Goal: Obtain resource: Download file/media

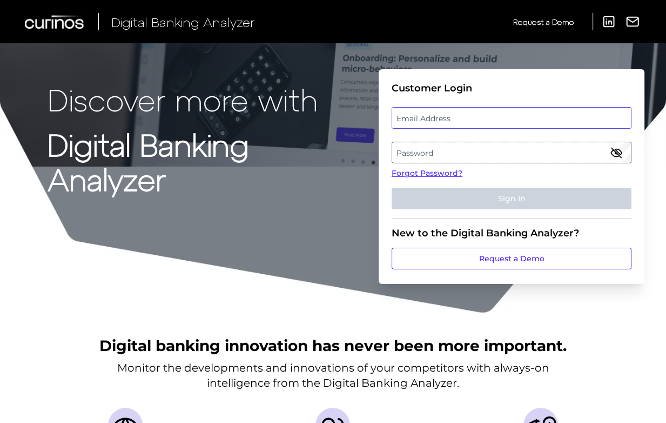
type input "[EMAIL_ADDRESS][DOMAIN_NAME]"
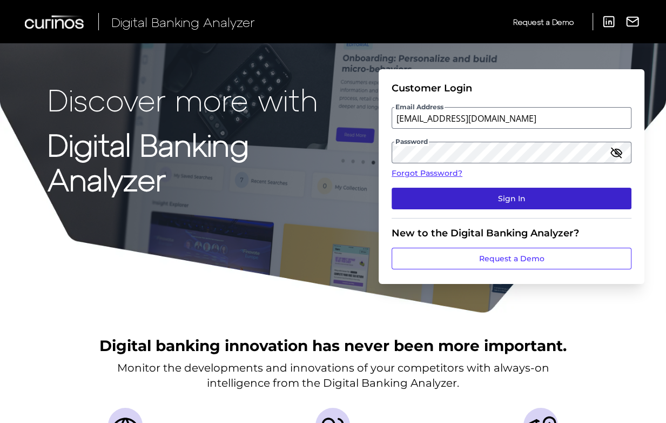
click at [460, 200] on button "Sign In" at bounding box center [512, 198] width 240 height 22
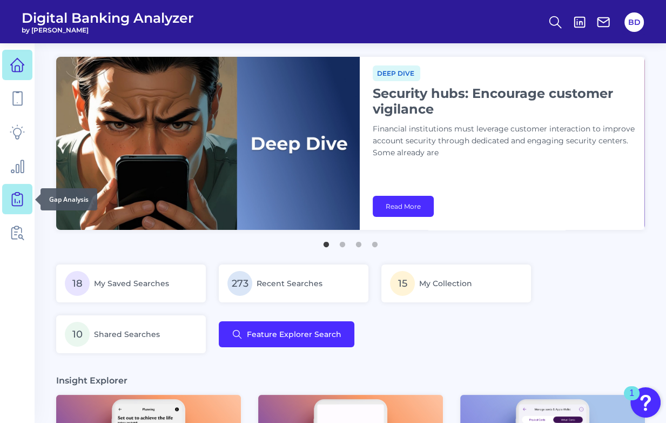
click at [18, 198] on icon at bounding box center [17, 198] width 15 height 15
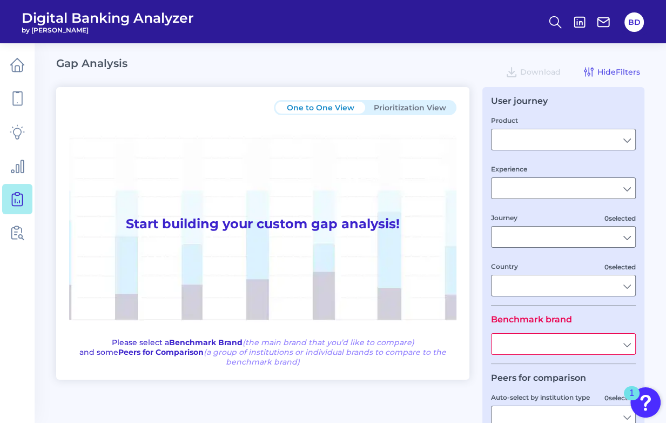
type input "Checking / Current Account"
type input "Mobile Servicing"
type input "Pre-Login Area, New Customer Onboarding, Login & Authentication, Accounts and t…"
type input "[GEOGRAPHIC_DATA]"
type input "All Select individual brands"
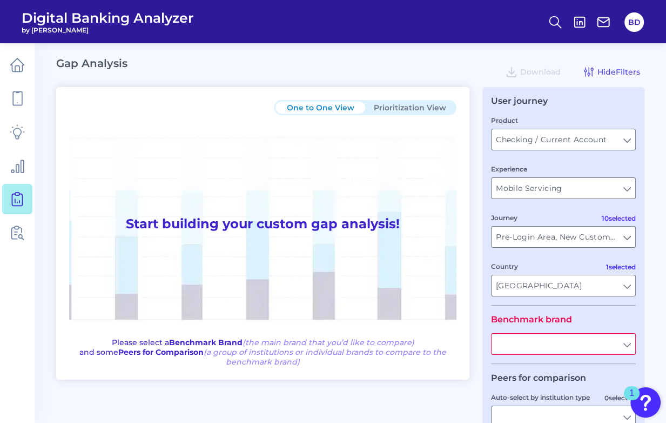
type input "All Journeys"
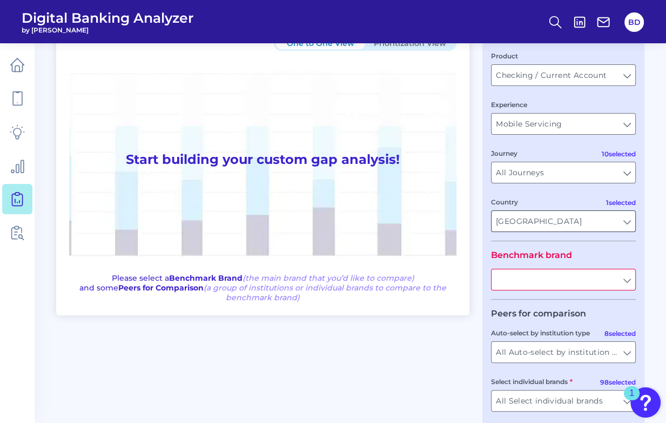
scroll to position [87, 0]
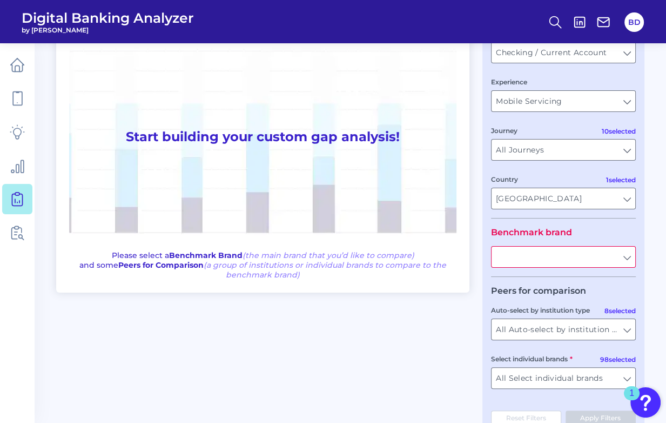
click at [631, 259] on input "text" at bounding box center [564, 256] width 144 height 21
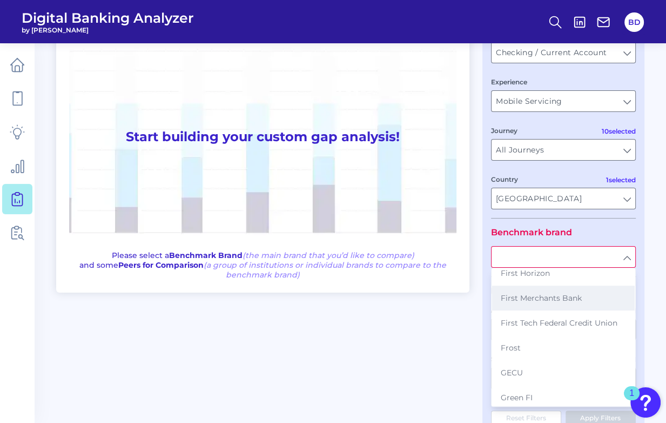
scroll to position [991, 0]
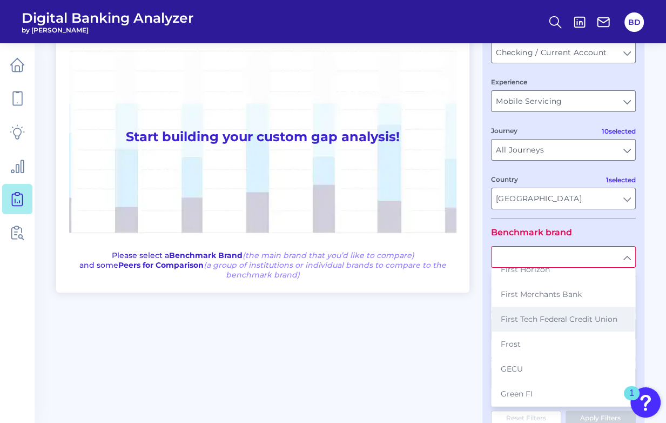
click at [532, 324] on span "First Tech Federal Credit Union" at bounding box center [559, 319] width 117 height 10
type input "First Tech Federal Credit Union"
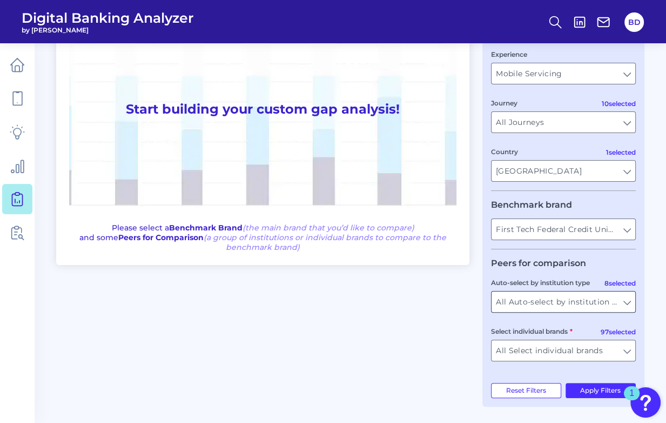
scroll to position [116, 0]
click at [624, 349] on input "All Select individual brands" at bounding box center [564, 350] width 144 height 21
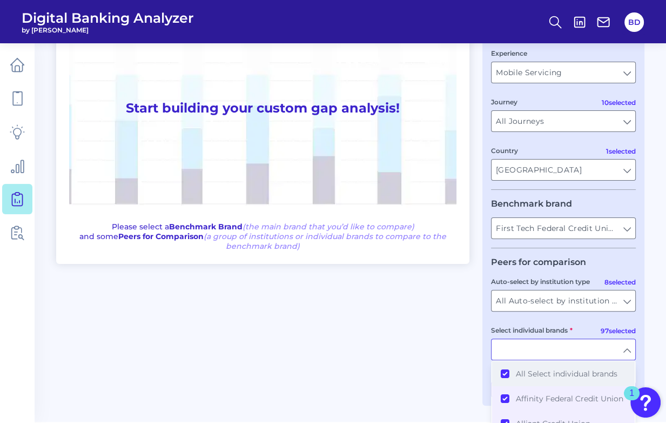
click at [504, 371] on button "All Select individual brands" at bounding box center [563, 373] width 143 height 25
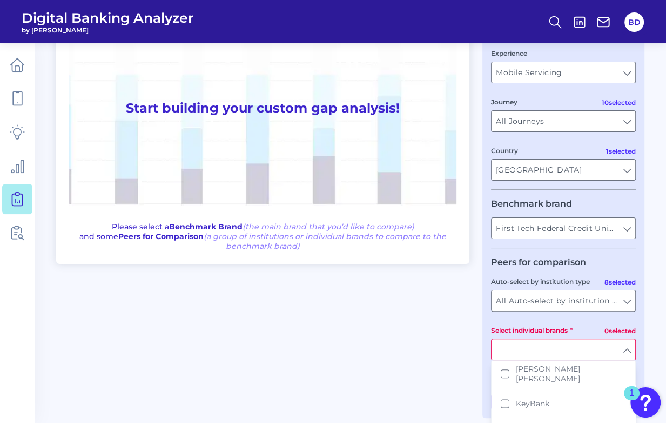
scroll to position [1212, 0]
click at [506, 415] on button "Kinecta Federal Credit Union" at bounding box center [563, 427] width 143 height 25
click at [445, 348] on div "One to One View Prioritization View Start building your custom gap analysis! Pl…" at bounding box center [350, 188] width 588 height 434
type input "Kinecta Federal Credit Union"
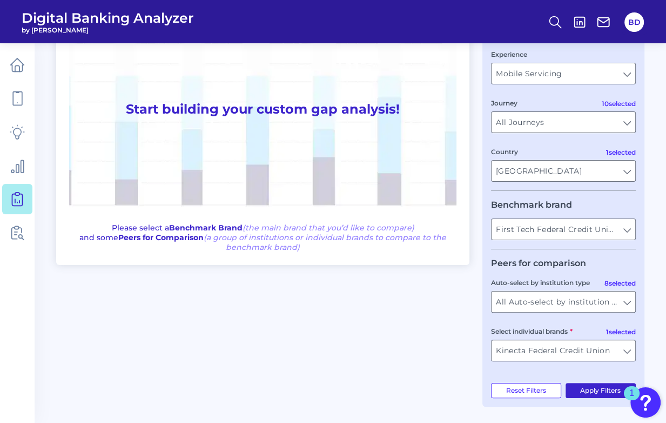
click at [593, 387] on button "Apply Filters" at bounding box center [601, 390] width 71 height 15
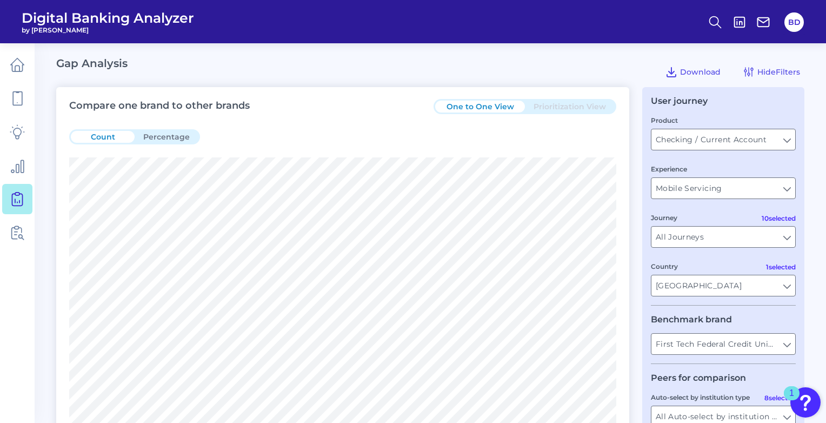
scroll to position [0, 0]
click at [670, 74] on span "Download" at bounding box center [700, 72] width 41 height 10
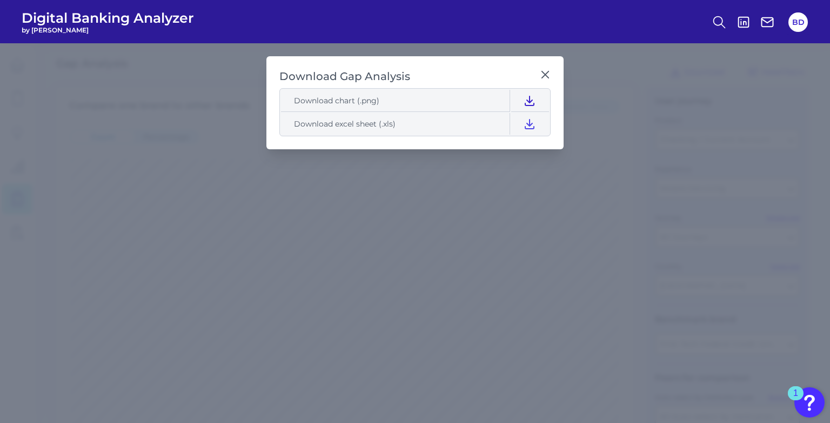
click at [528, 103] on icon at bounding box center [529, 100] width 13 height 13
click at [547, 72] on icon at bounding box center [545, 74] width 6 height 6
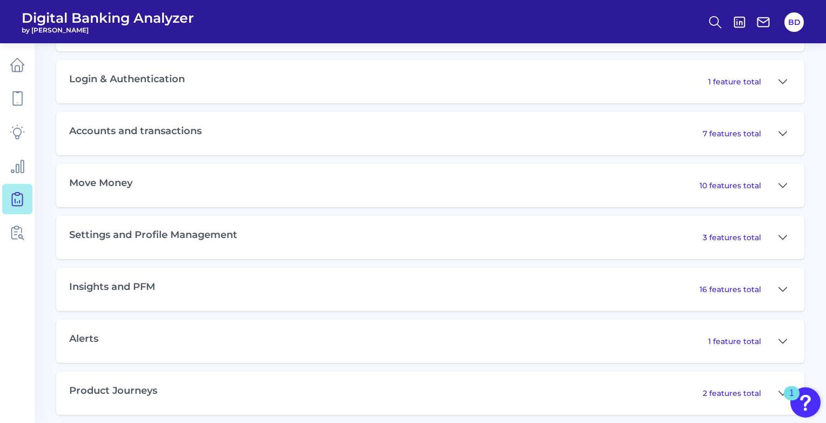
scroll to position [585, 0]
click at [670, 129] on icon at bounding box center [782, 133] width 9 height 13
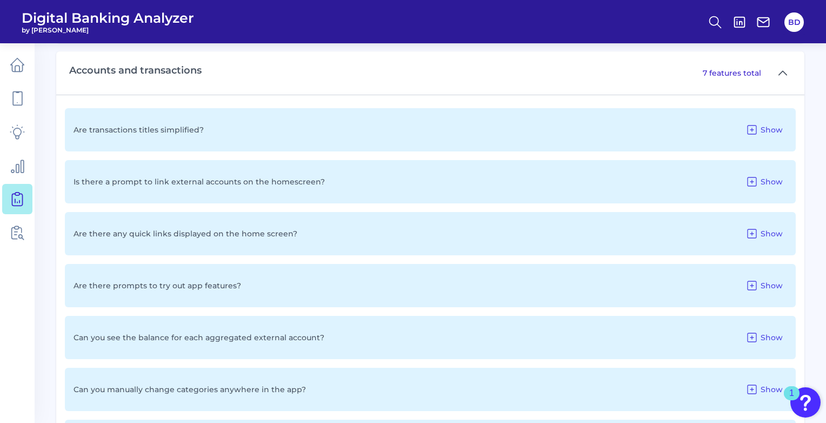
scroll to position [647, 0]
click at [670, 131] on icon at bounding box center [751, 128] width 13 height 13
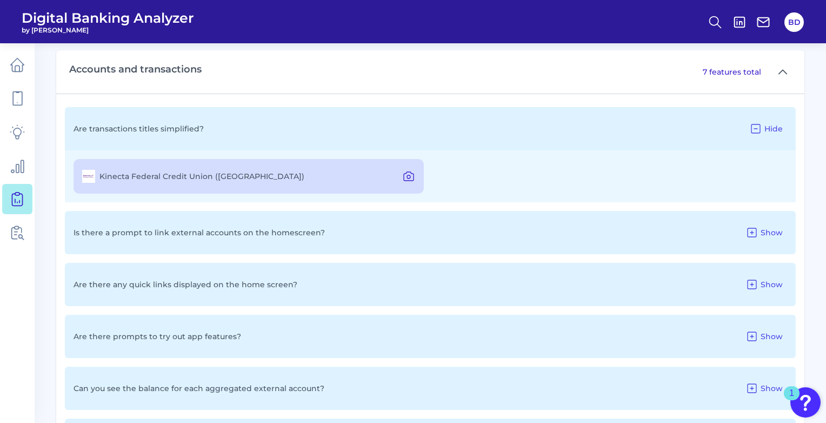
click at [408, 179] on icon at bounding box center [408, 176] width 13 height 13
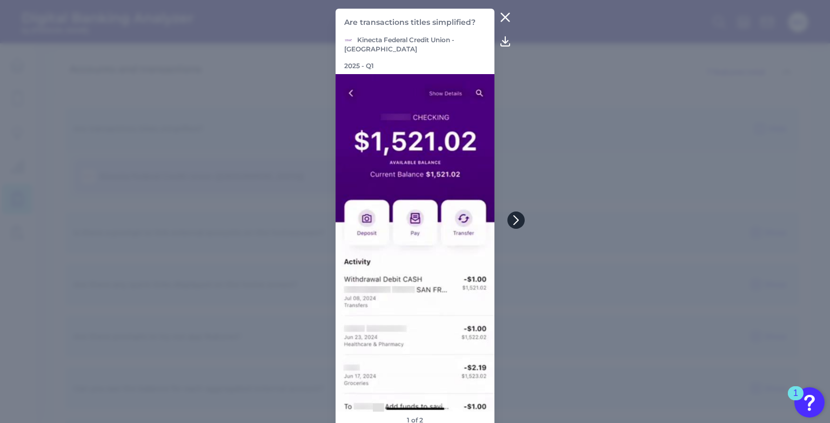
click at [519, 224] on icon at bounding box center [516, 220] width 10 height 10
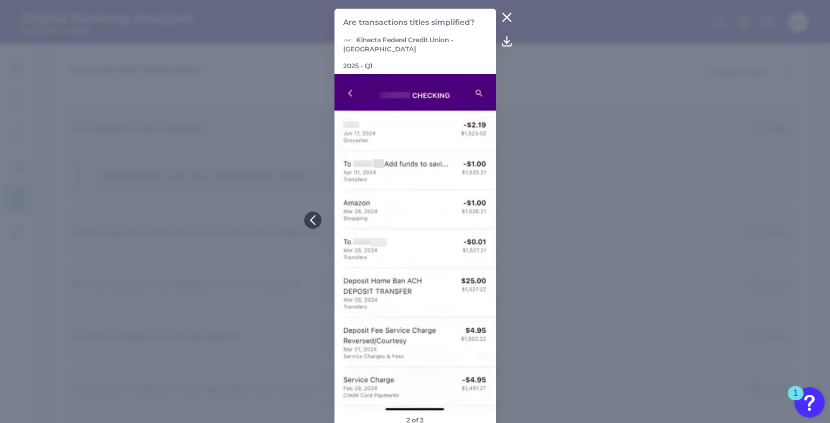
click at [507, 19] on icon at bounding box center [506, 17] width 13 height 13
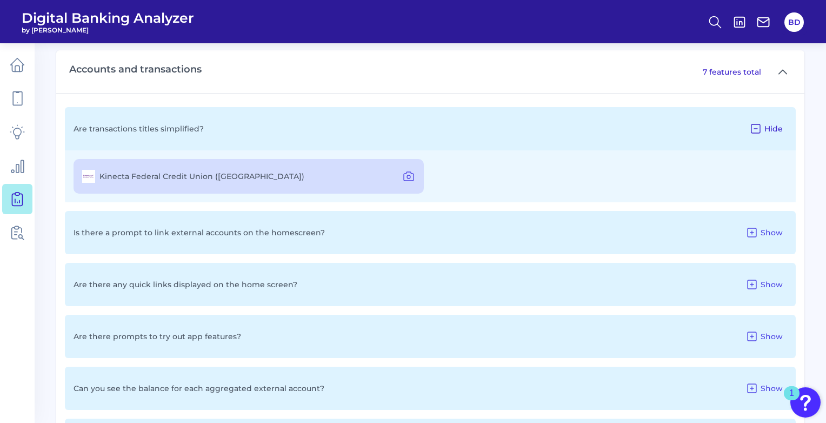
click at [670, 130] on icon at bounding box center [755, 128] width 13 height 13
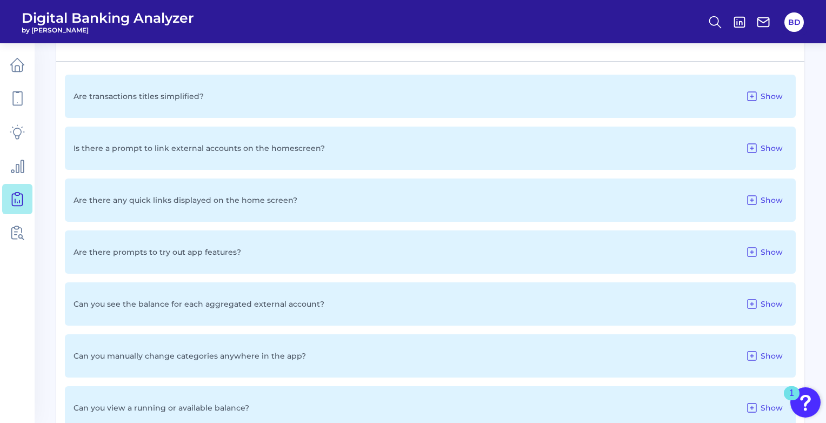
scroll to position [680, 0]
click at [670, 200] on icon at bounding box center [751, 199] width 13 height 13
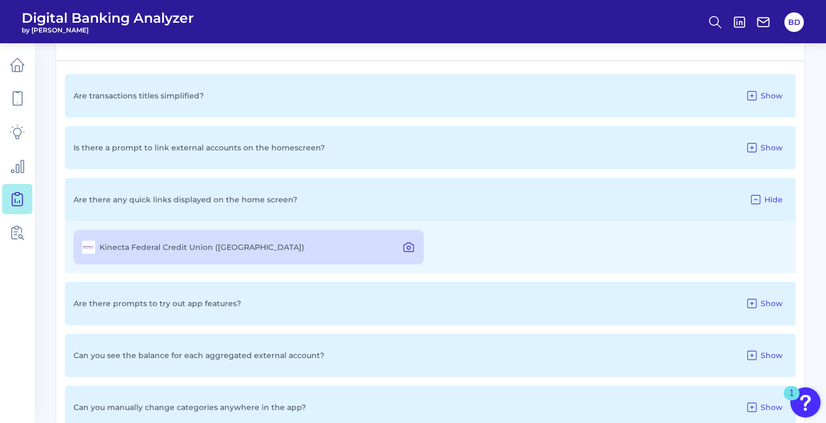
click at [408, 244] on icon at bounding box center [408, 246] width 13 height 13
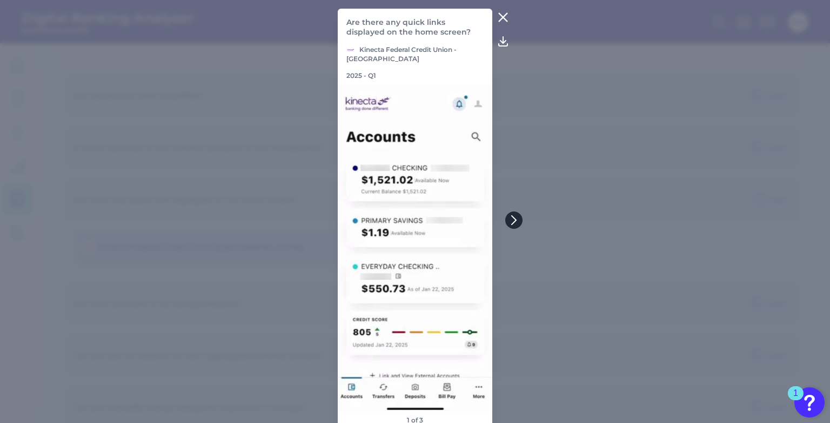
click at [514, 219] on icon at bounding box center [514, 220] width 10 height 10
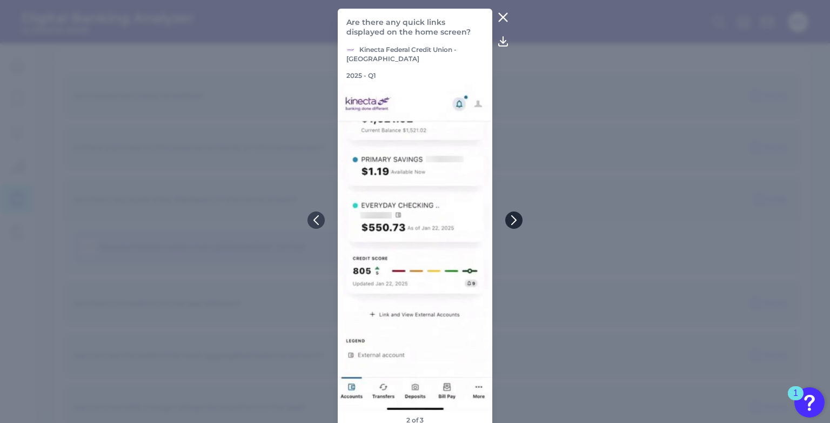
click at [514, 219] on icon at bounding box center [514, 220] width 10 height 10
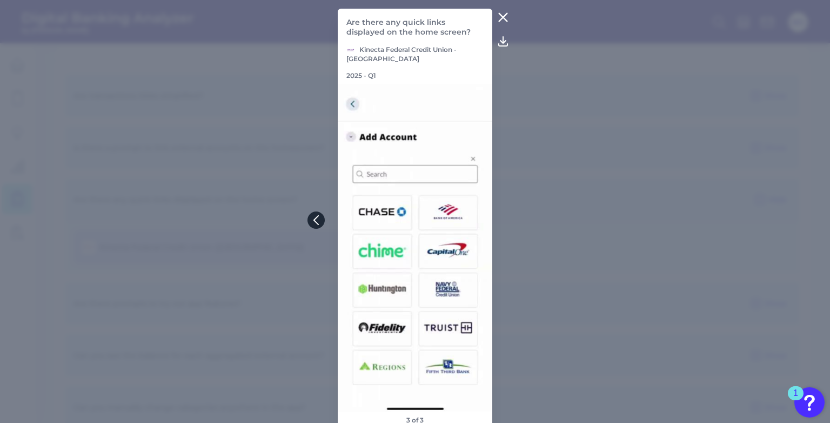
click at [316, 216] on icon at bounding box center [316, 220] width 10 height 10
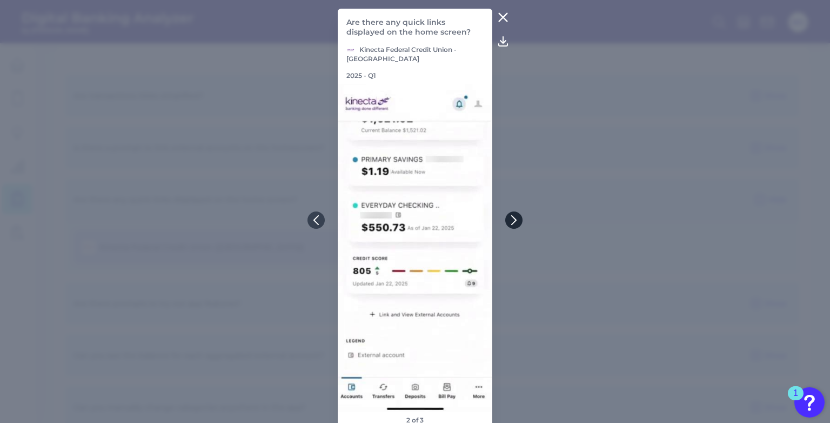
click at [519, 222] on button at bounding box center [513, 219] width 17 height 17
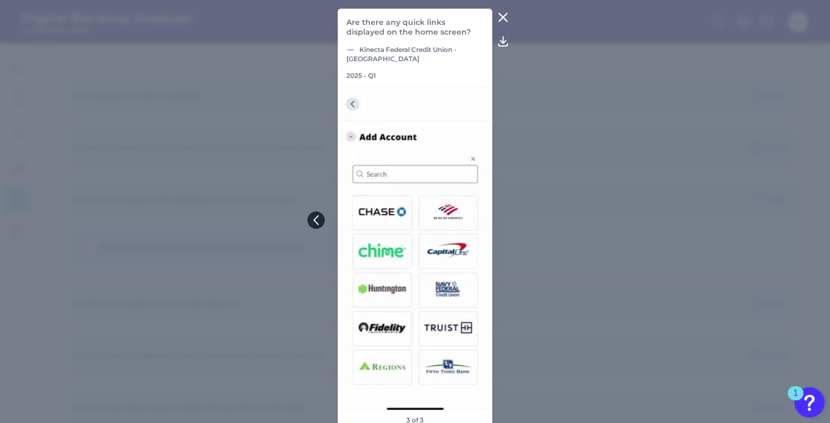
click at [317, 216] on icon at bounding box center [316, 220] width 10 height 10
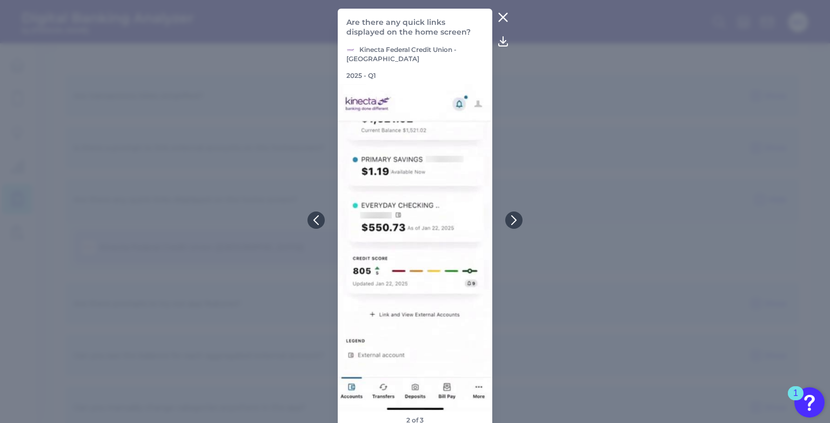
click at [502, 18] on icon at bounding box center [503, 18] width 8 height 8
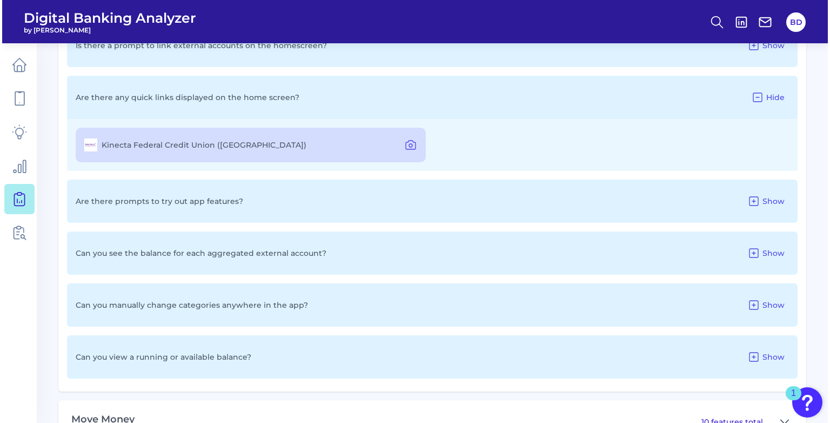
scroll to position [782, 0]
click at [670, 249] on span "Show" at bounding box center [771, 252] width 22 height 10
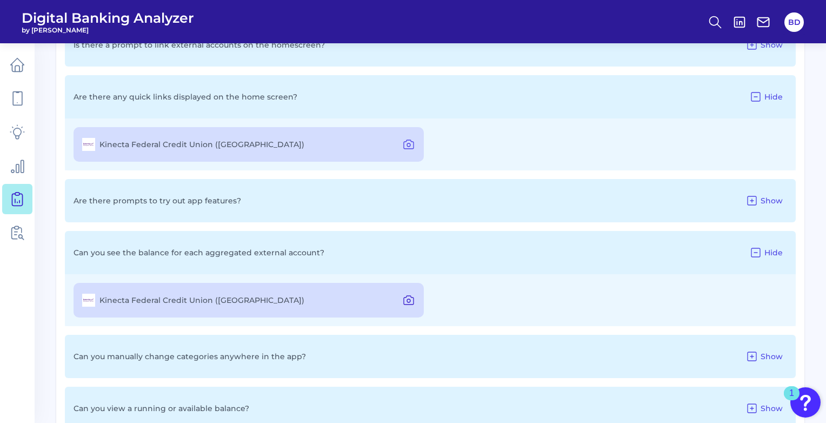
click at [404, 296] on icon at bounding box center [408, 299] width 13 height 13
